Goal: Navigation & Orientation: Understand site structure

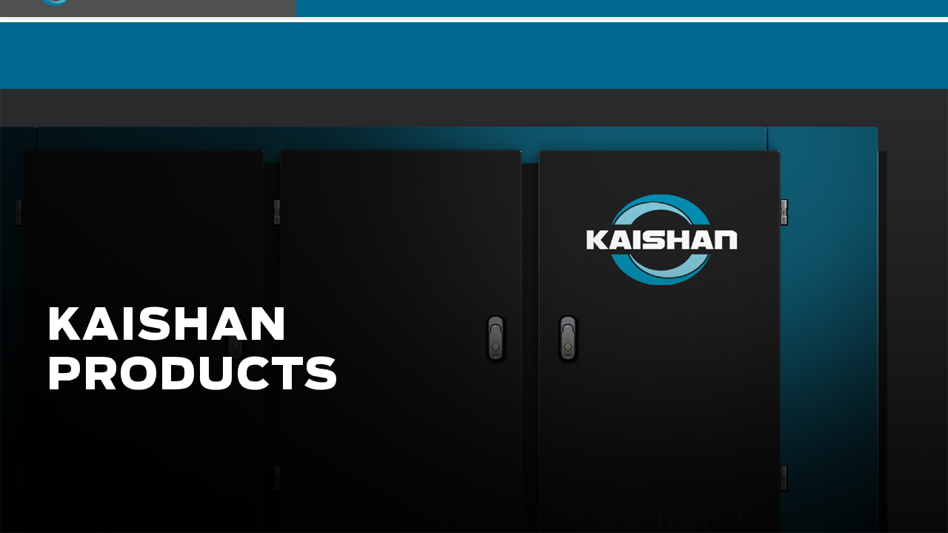
scroll to position [74, 0]
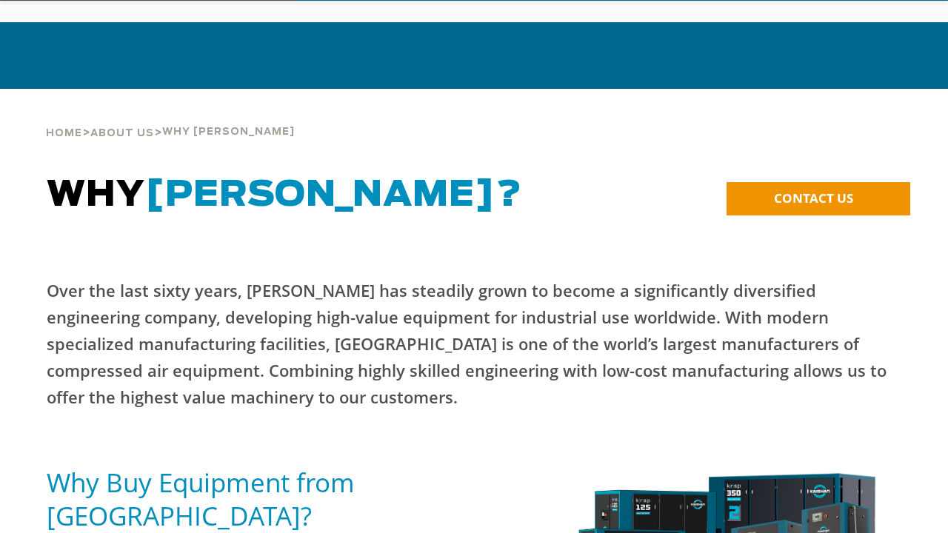
scroll to position [74, 0]
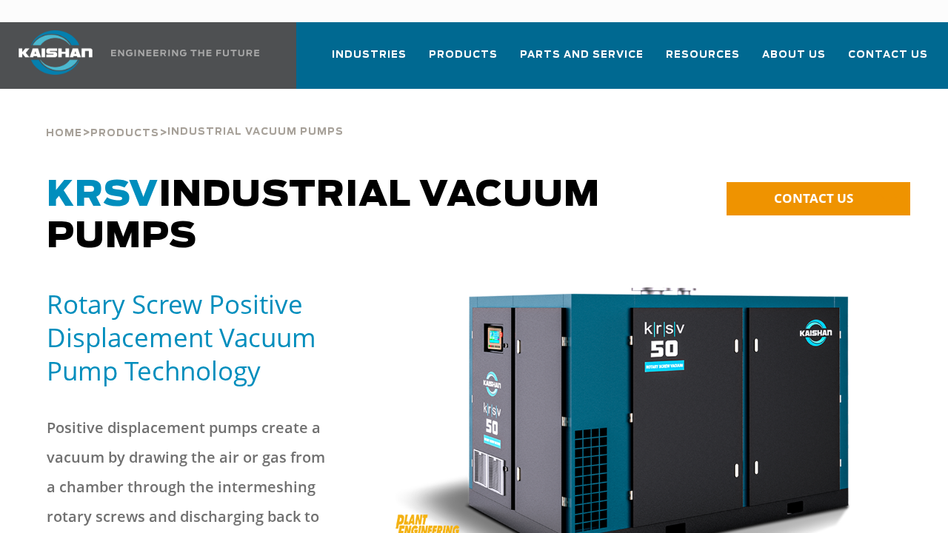
scroll to position [74, 0]
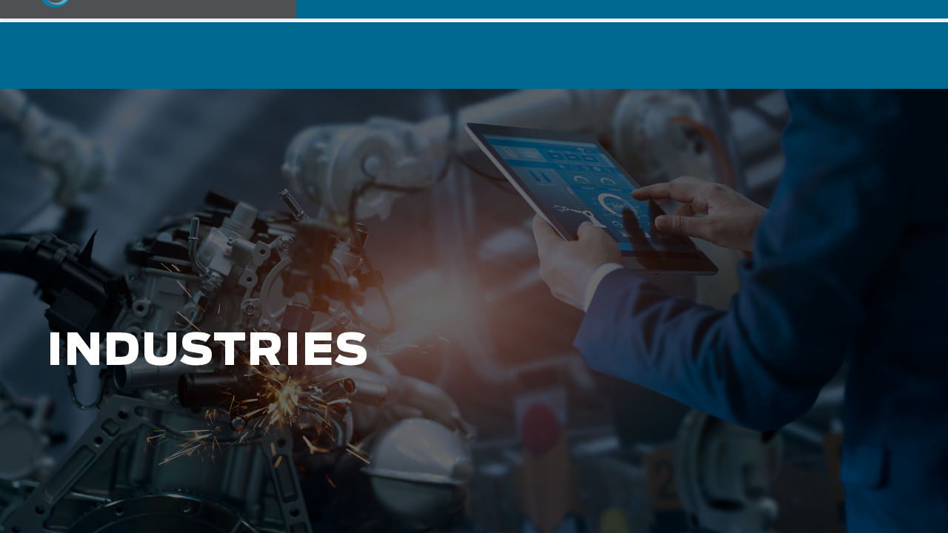
scroll to position [74, 0]
